Goal: Transaction & Acquisition: Purchase product/service

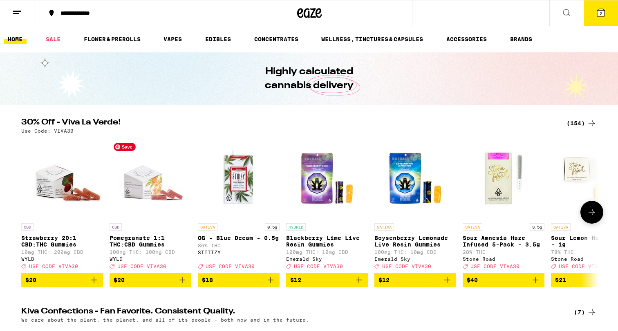
click at [150, 195] on img "Open page for Pomegranate 1:1 THC:CBD Gummies from WYLD" at bounding box center [151, 179] width 82 height 82
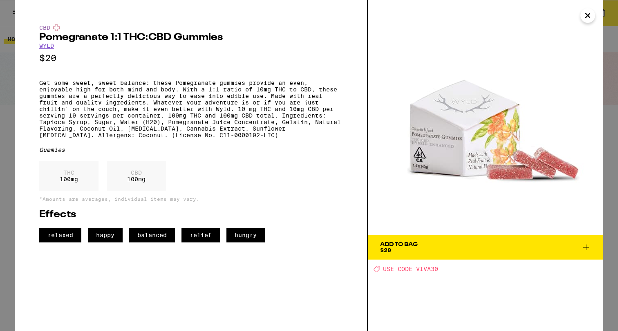
click at [12, 135] on div "CBD Pomegranate 1:1 THC:CBD Gummies WYLD $20 Get some sweet, sweet balance: the…" at bounding box center [309, 165] width 618 height 331
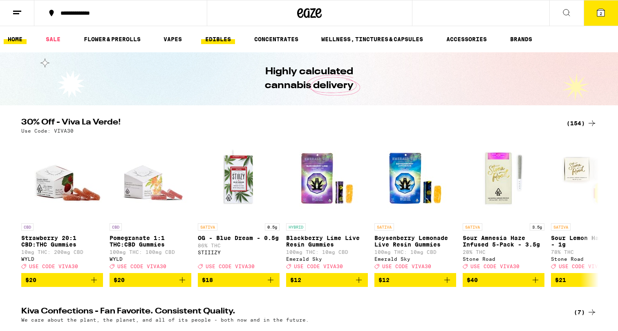
click at [220, 40] on link "EDIBLES" at bounding box center [218, 39] width 34 height 10
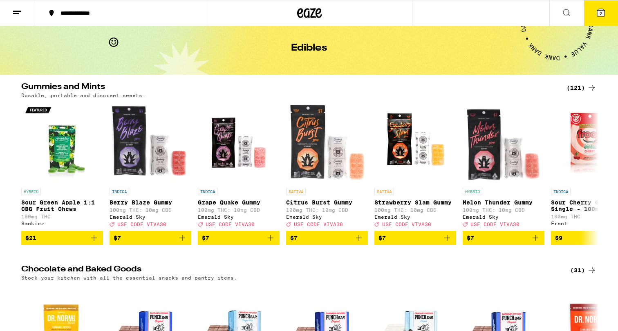
scroll to position [18, 0]
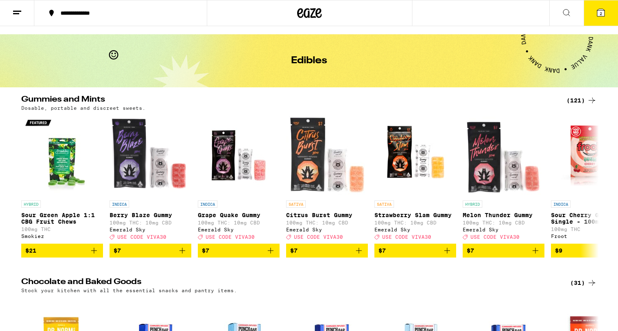
click at [585, 99] on div "(121)" at bounding box center [582, 101] width 30 height 10
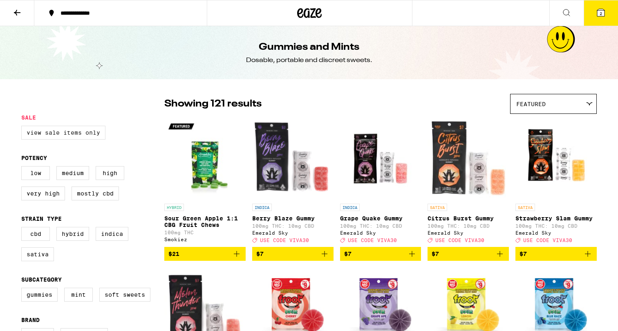
click at [97, 138] on label "View Sale Items Only" at bounding box center [63, 133] width 84 height 14
click at [23, 128] on input "View Sale Items Only" at bounding box center [23, 127] width 0 height 0
checkbox input "true"
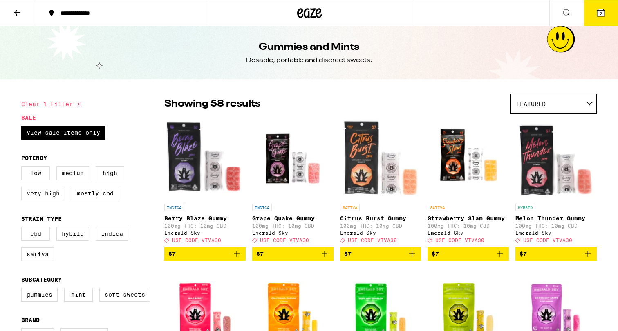
click at [76, 174] on label "Medium" at bounding box center [72, 173] width 33 height 14
click at [23, 168] on input "Medium" at bounding box center [23, 168] width 0 height 0
checkbox input "true"
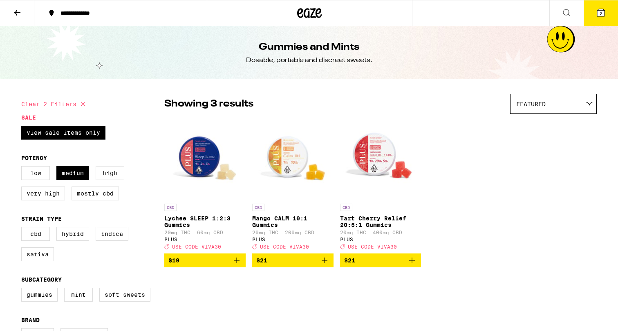
click at [104, 175] on label "High" at bounding box center [110, 173] width 29 height 14
click at [23, 168] on input "High" at bounding box center [23, 168] width 0 height 0
checkbox input "true"
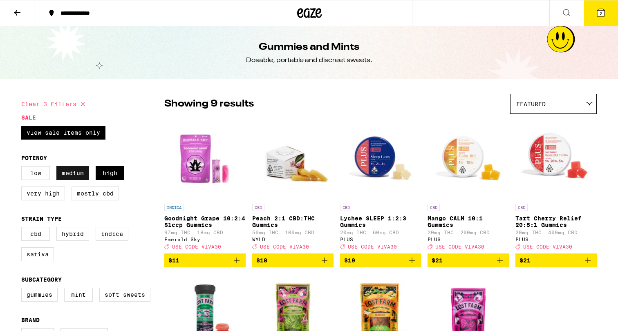
click at [76, 179] on label "Medium" at bounding box center [72, 173] width 33 height 14
click at [23, 168] on input "Medium" at bounding box center [23, 168] width 0 height 0
checkbox input "false"
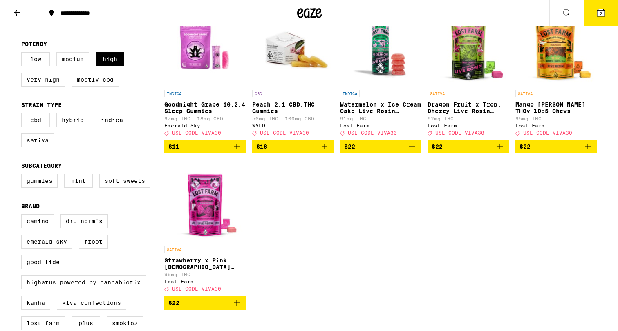
scroll to position [116, 0]
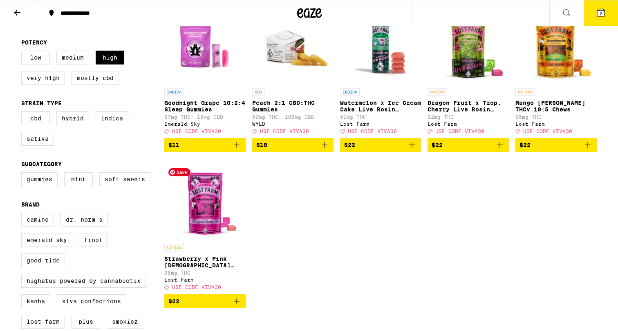
click at [217, 211] on img "Open page for Strawberry x Pink Jesus Live Resin Chews - 100mg from Lost Farm" at bounding box center [204, 200] width 81 height 82
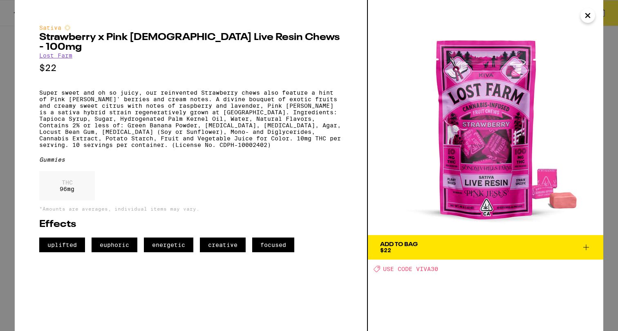
click at [400, 251] on div "Add To Bag $22" at bounding box center [399, 247] width 38 height 11
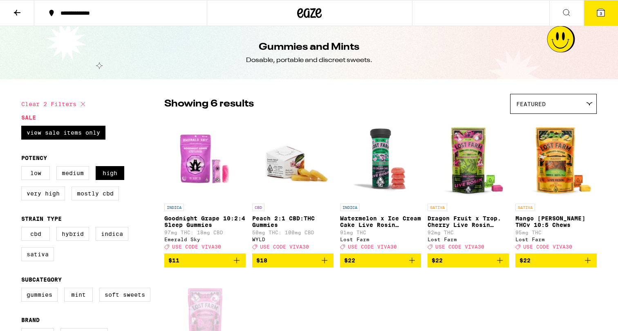
click at [20, 13] on icon at bounding box center [17, 13] width 10 height 10
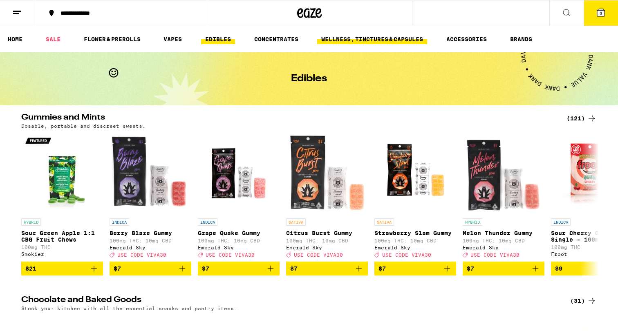
click at [387, 39] on link "WELLNESS, TINCTURES & CAPSULES" at bounding box center [372, 39] width 110 height 10
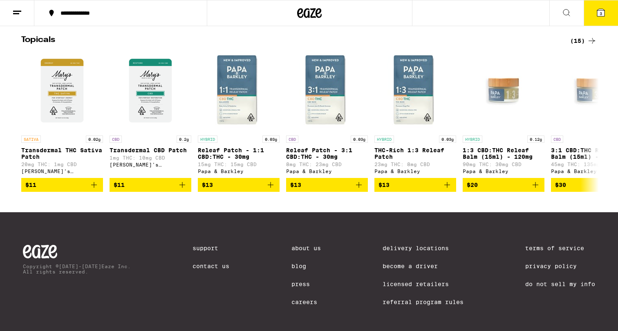
scroll to position [824, 0]
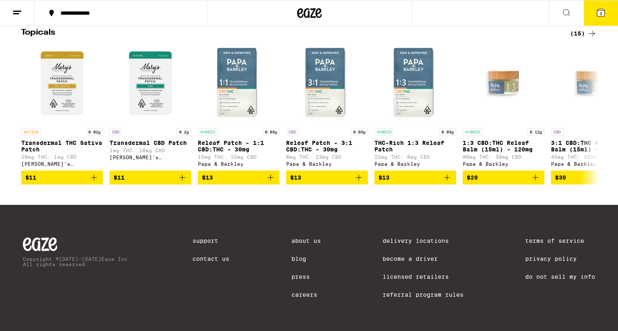
click at [585, 38] on div "(15)" at bounding box center [583, 34] width 27 height 10
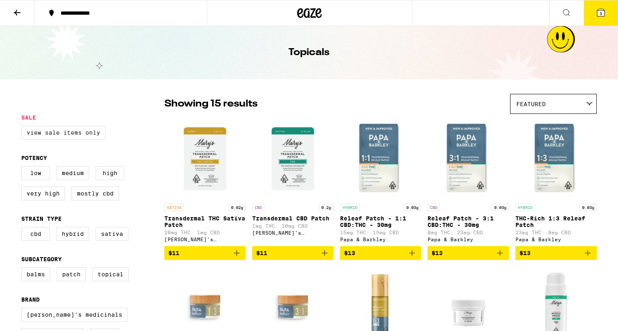
click at [32, 135] on label "View Sale Items Only" at bounding box center [63, 133] width 84 height 14
click at [23, 128] on input "View Sale Items Only" at bounding box center [23, 127] width 0 height 0
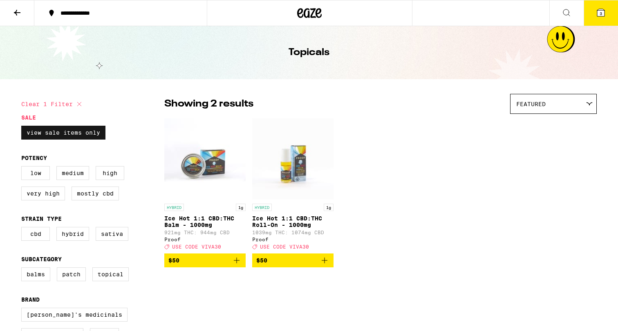
click at [32, 135] on label "View Sale Items Only" at bounding box center [63, 133] width 84 height 14
click at [23, 128] on input "View Sale Items Only" at bounding box center [23, 127] width 0 height 0
checkbox input "false"
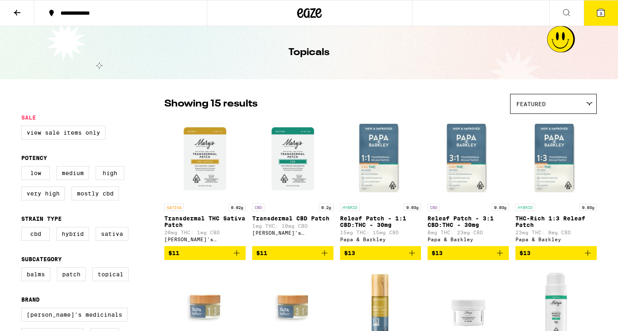
click at [24, 11] on button at bounding box center [17, 13] width 34 height 26
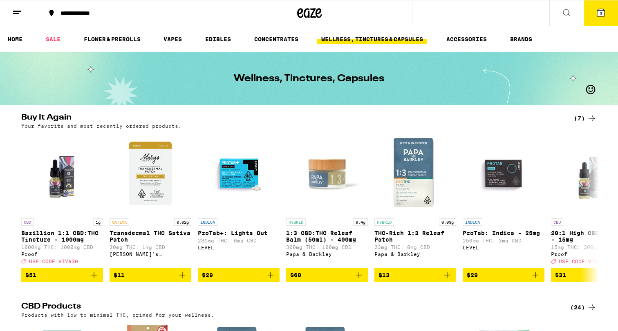
click at [558, 16] on button at bounding box center [566, 13] width 34 height 26
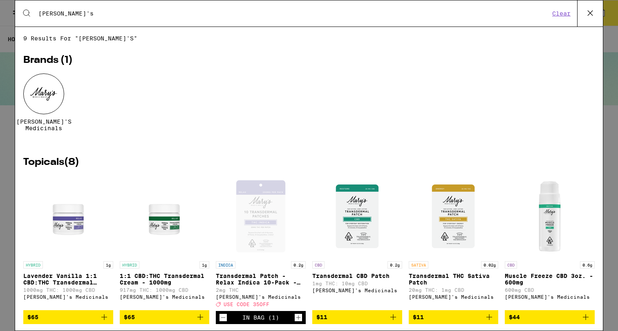
type input "[PERSON_NAME]'s"
click at [270, 282] on p "Transdermal Patch - Relax Indica 10-Pack - 200mg" at bounding box center [261, 279] width 90 height 13
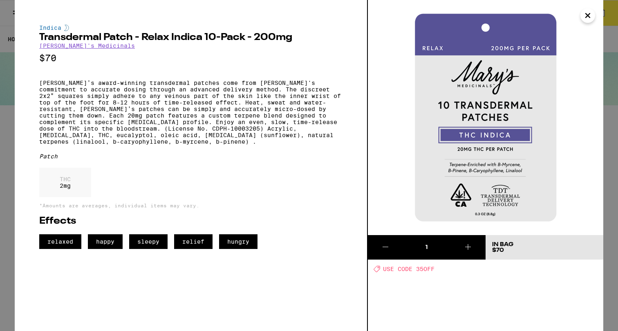
click at [587, 15] on icon "Close" at bounding box center [588, 15] width 4 height 4
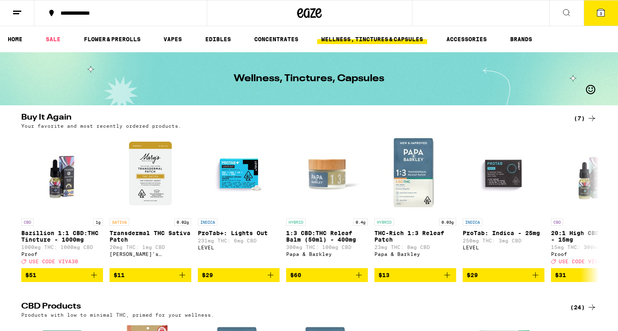
click at [587, 15] on button "3" at bounding box center [601, 12] width 34 height 25
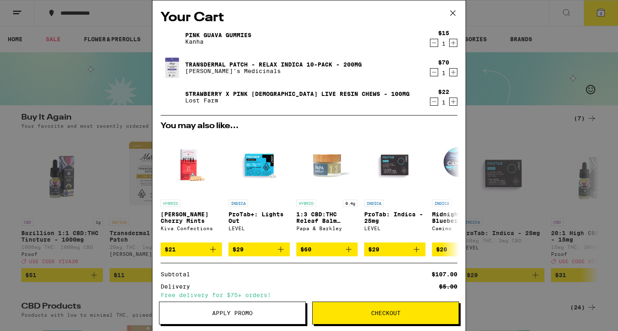
click at [432, 43] on icon "Decrement" at bounding box center [433, 43] width 7 height 10
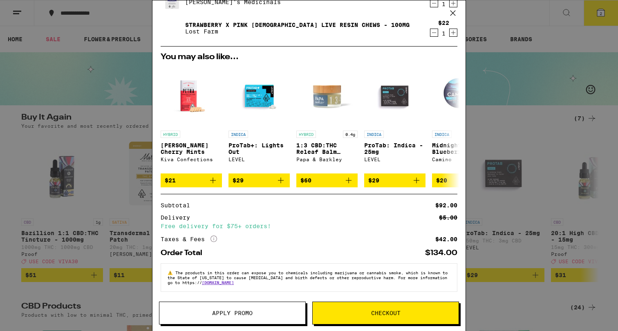
scroll to position [45, 0]
click at [229, 312] on span "Apply Promo" at bounding box center [232, 314] width 40 height 6
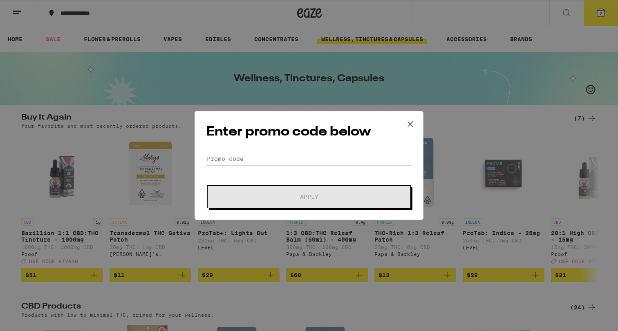
click at [264, 160] on input "Promo Code" at bounding box center [308, 159] width 205 height 12
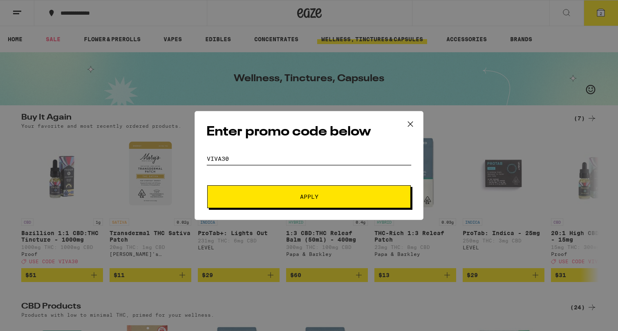
type input "viva30"
click at [288, 188] on button "Apply" at bounding box center [309, 197] width 204 height 23
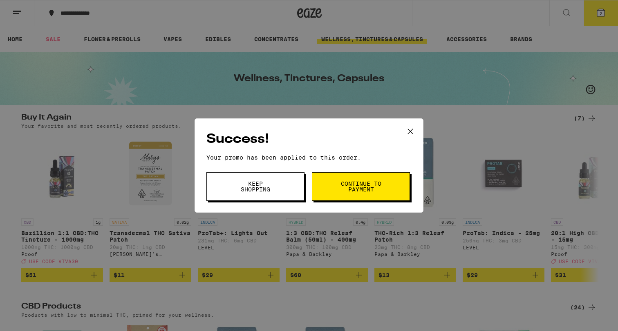
click at [348, 193] on span "Continue to payment" at bounding box center [361, 186] width 42 height 11
